Goal: Task Accomplishment & Management: Manage account settings

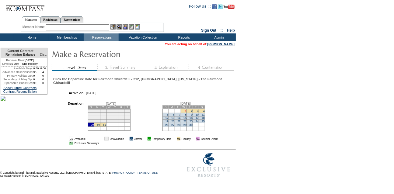
click at [187, 113] on link "1" at bounding box center [186, 111] width 2 height 3
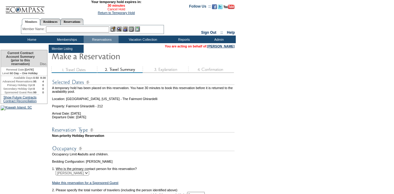
click at [113, 9] on link "Cancel Hold" at bounding box center [116, 9] width 18 height 4
